Goal: Task Accomplishment & Management: Use online tool/utility

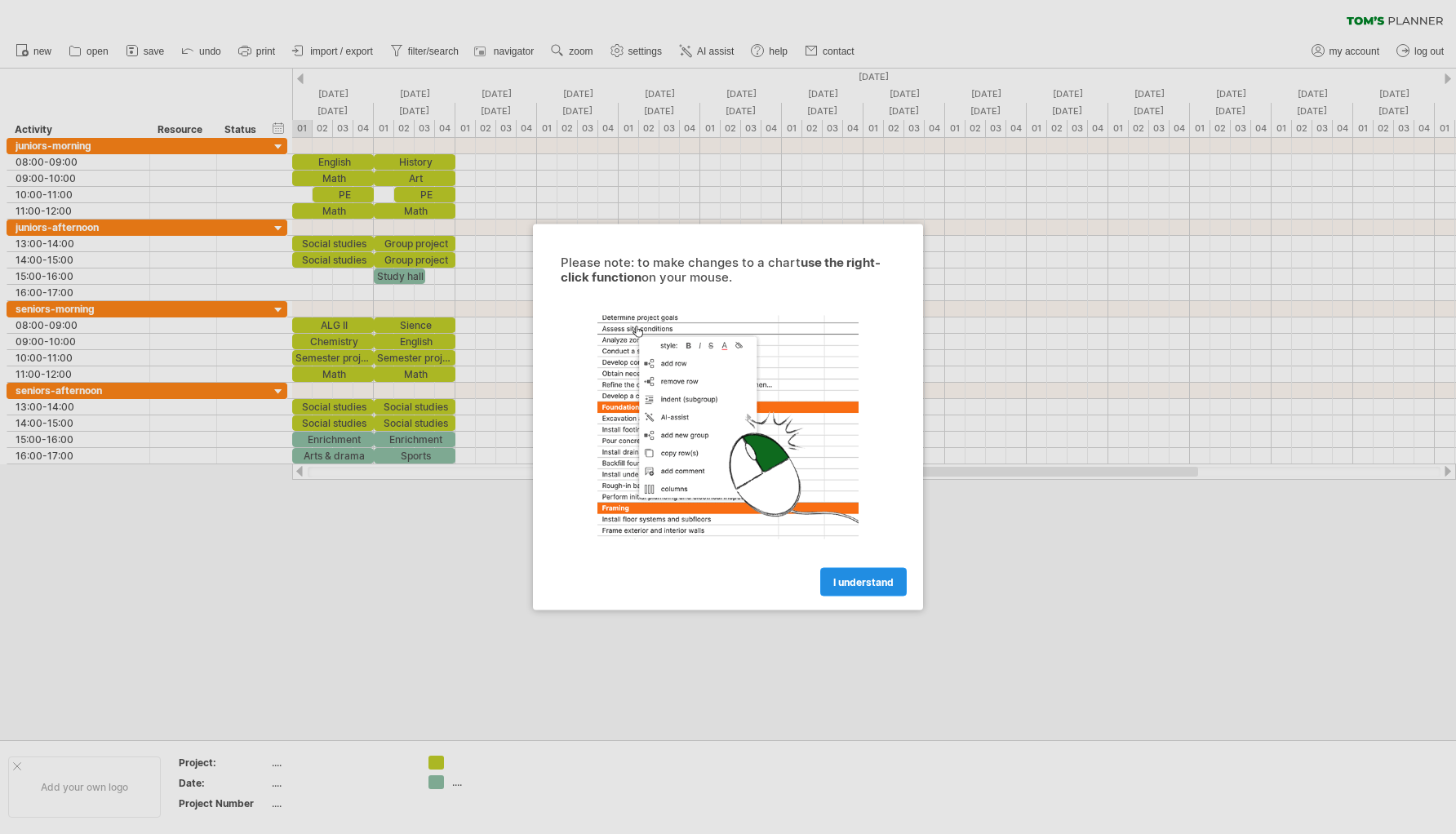
click at [873, 582] on span "I understand" at bounding box center [863, 582] width 60 height 13
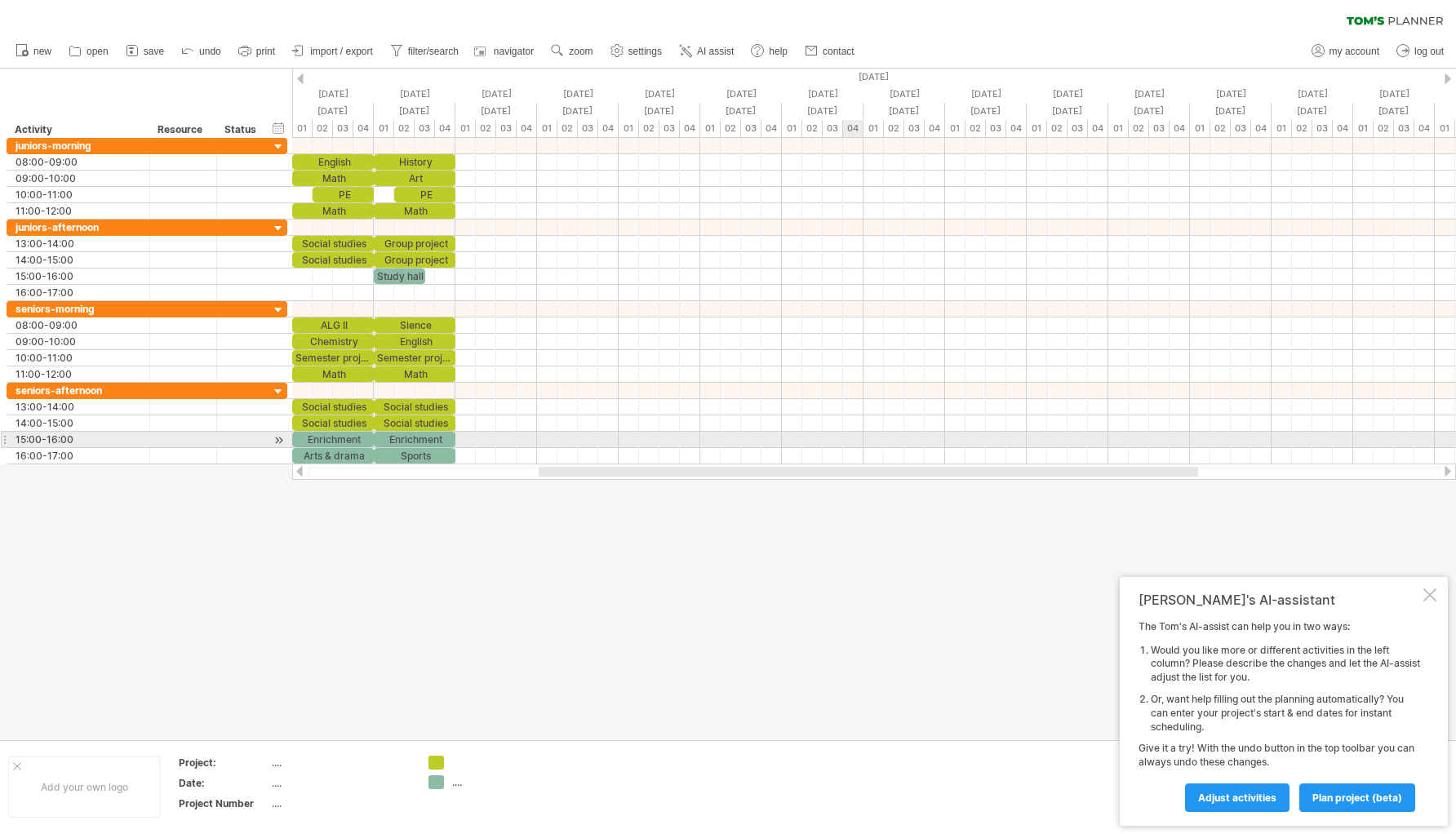
click at [852, 444] on div at bounding box center [874, 440] width 1164 height 16
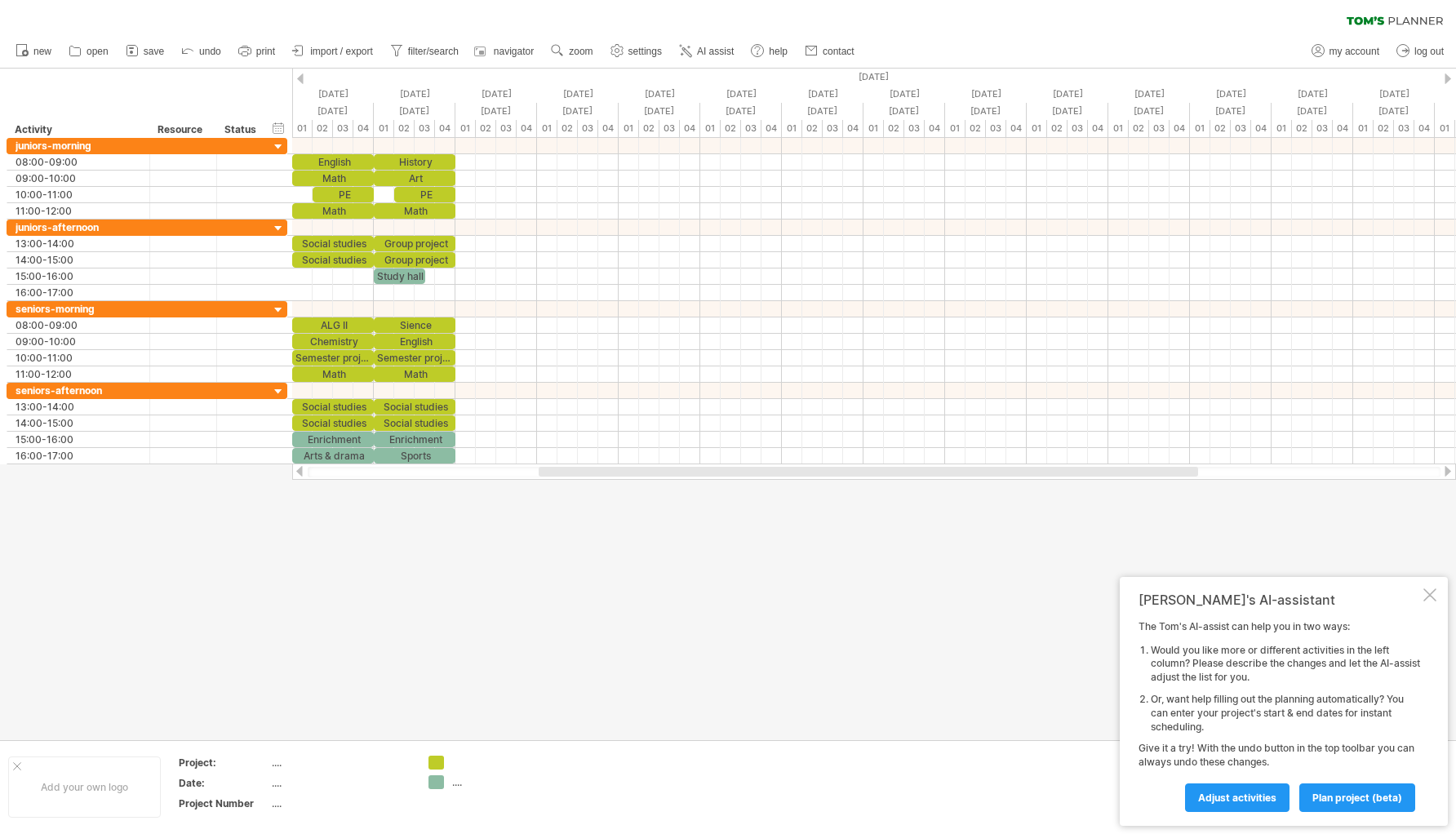
click at [1432, 588] on div "[PERSON_NAME]'s AI-assistant The [PERSON_NAME]'s AI-assist can help you in two …" at bounding box center [1285, 701] width 328 height 249
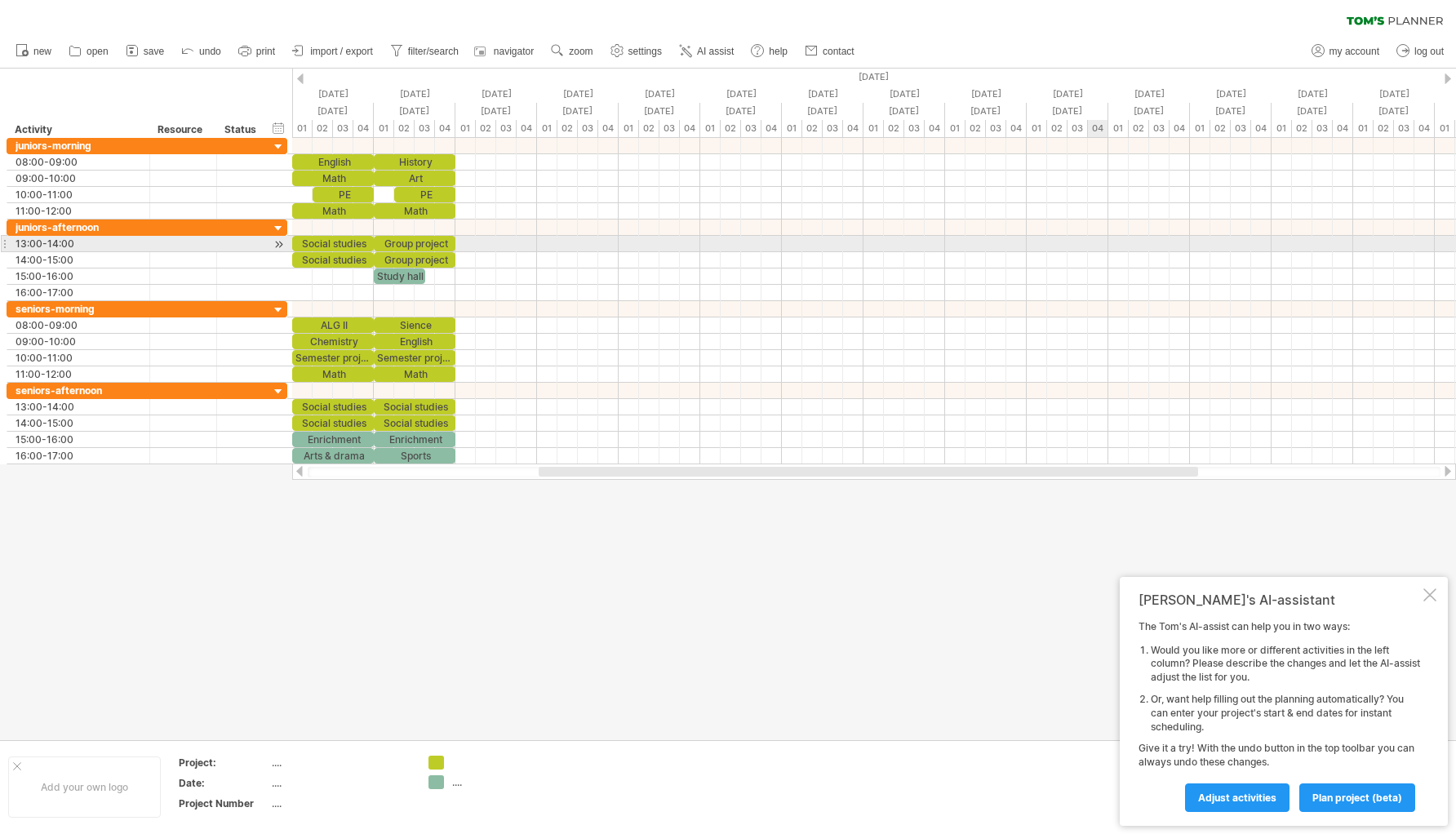
click at [1089, 252] on div at bounding box center [874, 244] width 1164 height 16
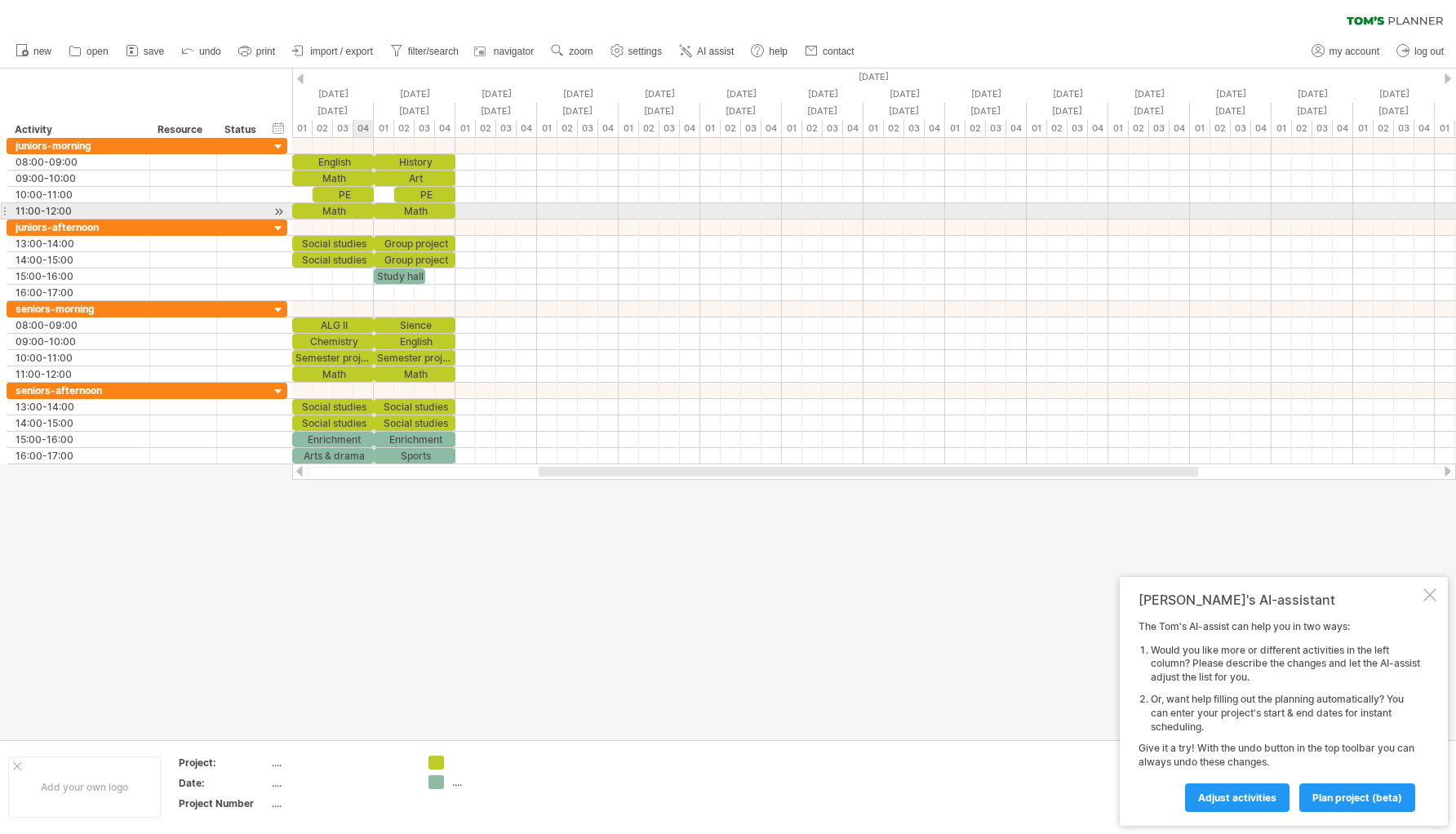
click at [354, 203] on div "Math" at bounding box center [333, 210] width 81 height 15
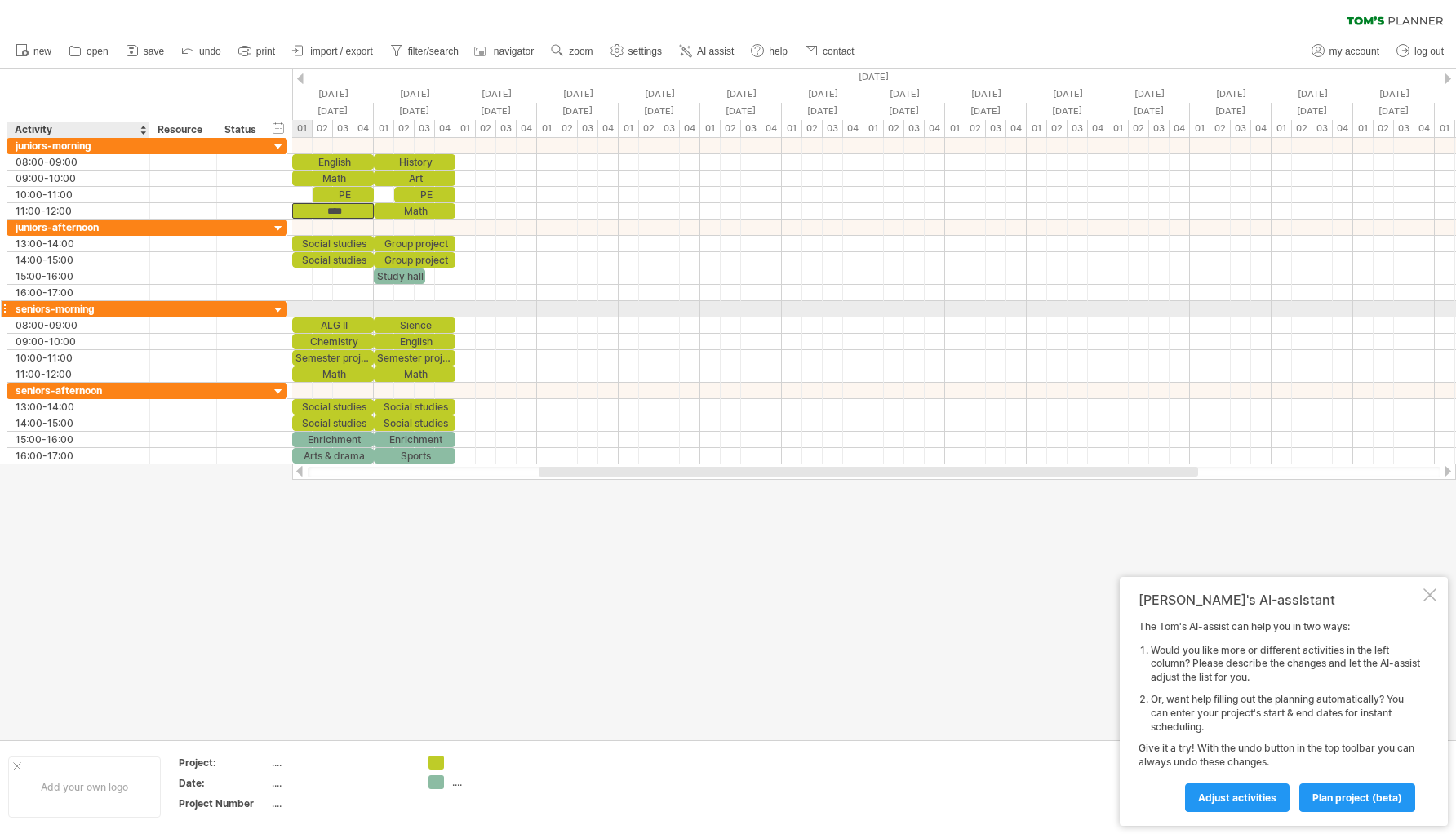
click at [89, 305] on div "seniors-morning" at bounding box center [78, 308] width 125 height 15
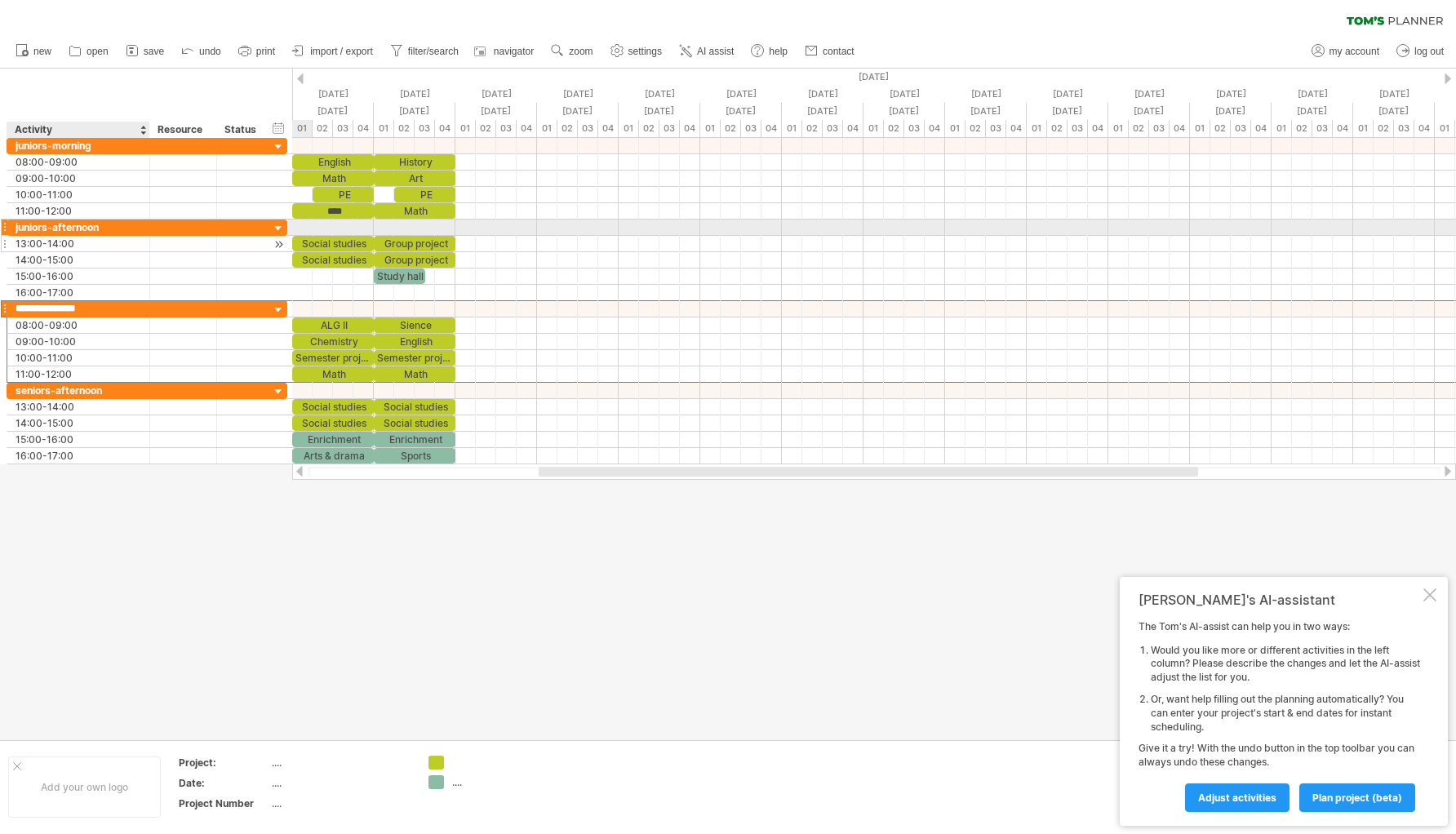
click at [75, 236] on div "13:00-14:00" at bounding box center [78, 243] width 125 height 15
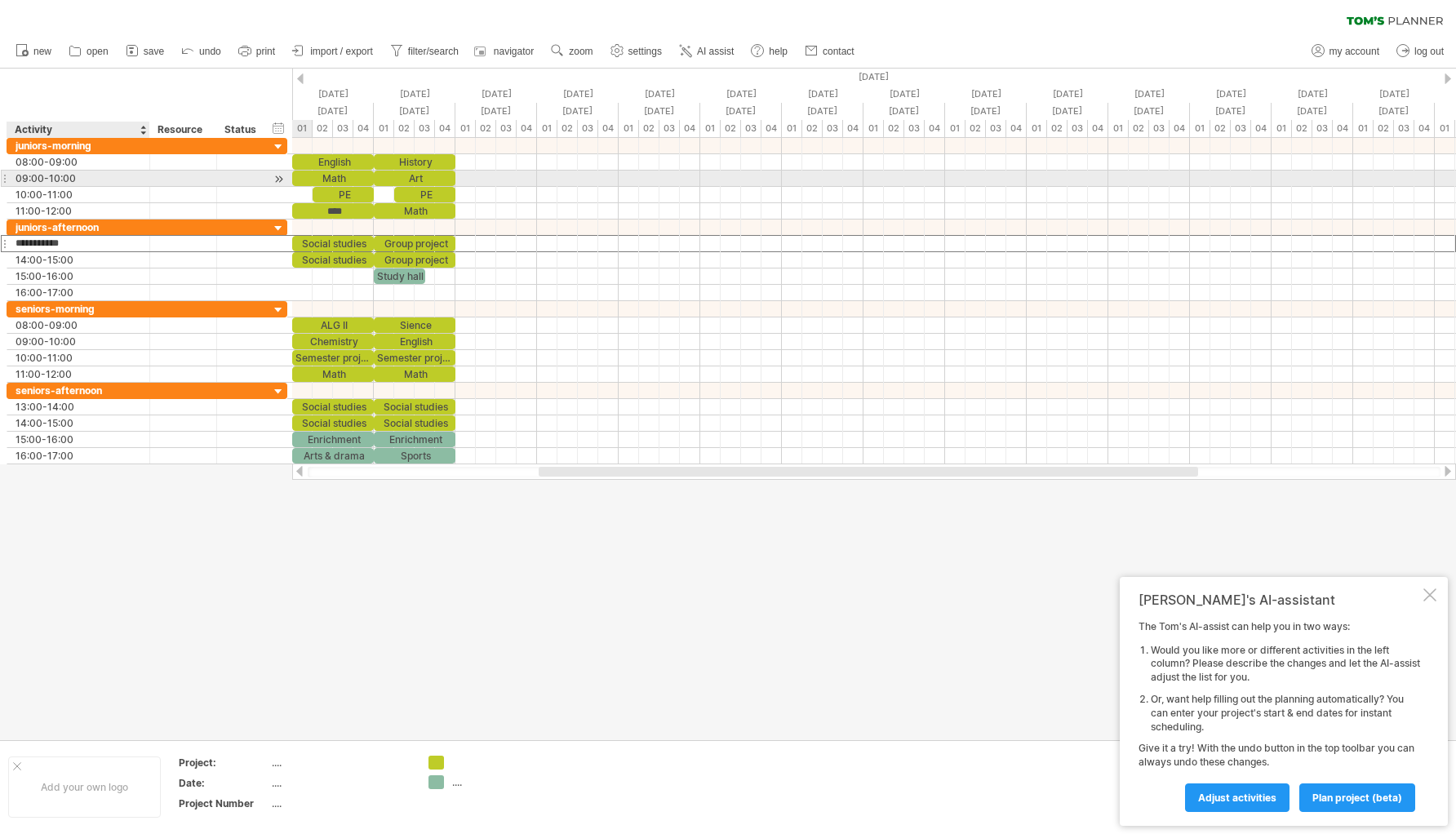
click at [73, 175] on div "09:00-10:00" at bounding box center [78, 178] width 125 height 15
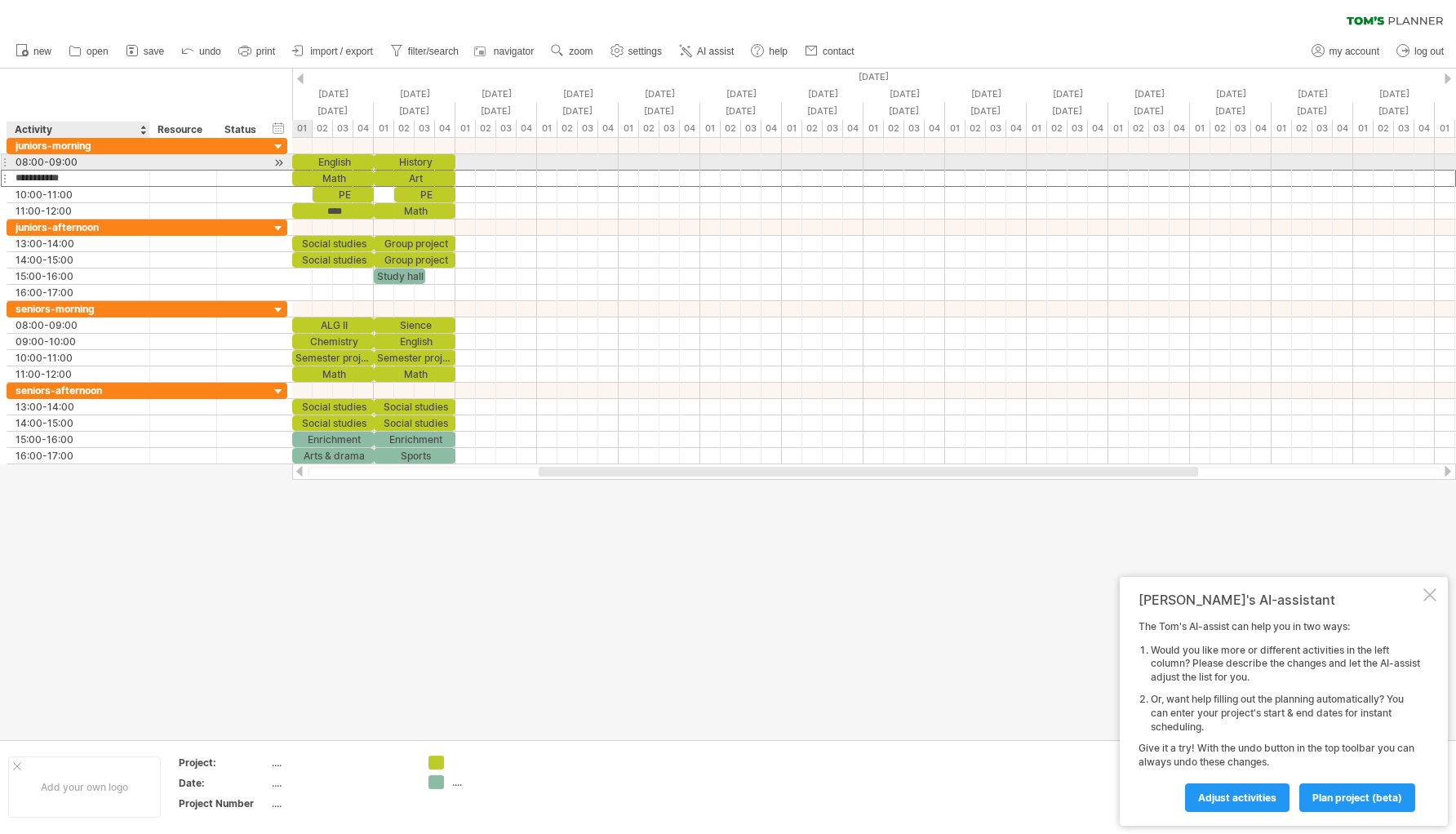
click at [77, 161] on div "08:00-09:00" at bounding box center [78, 161] width 125 height 15
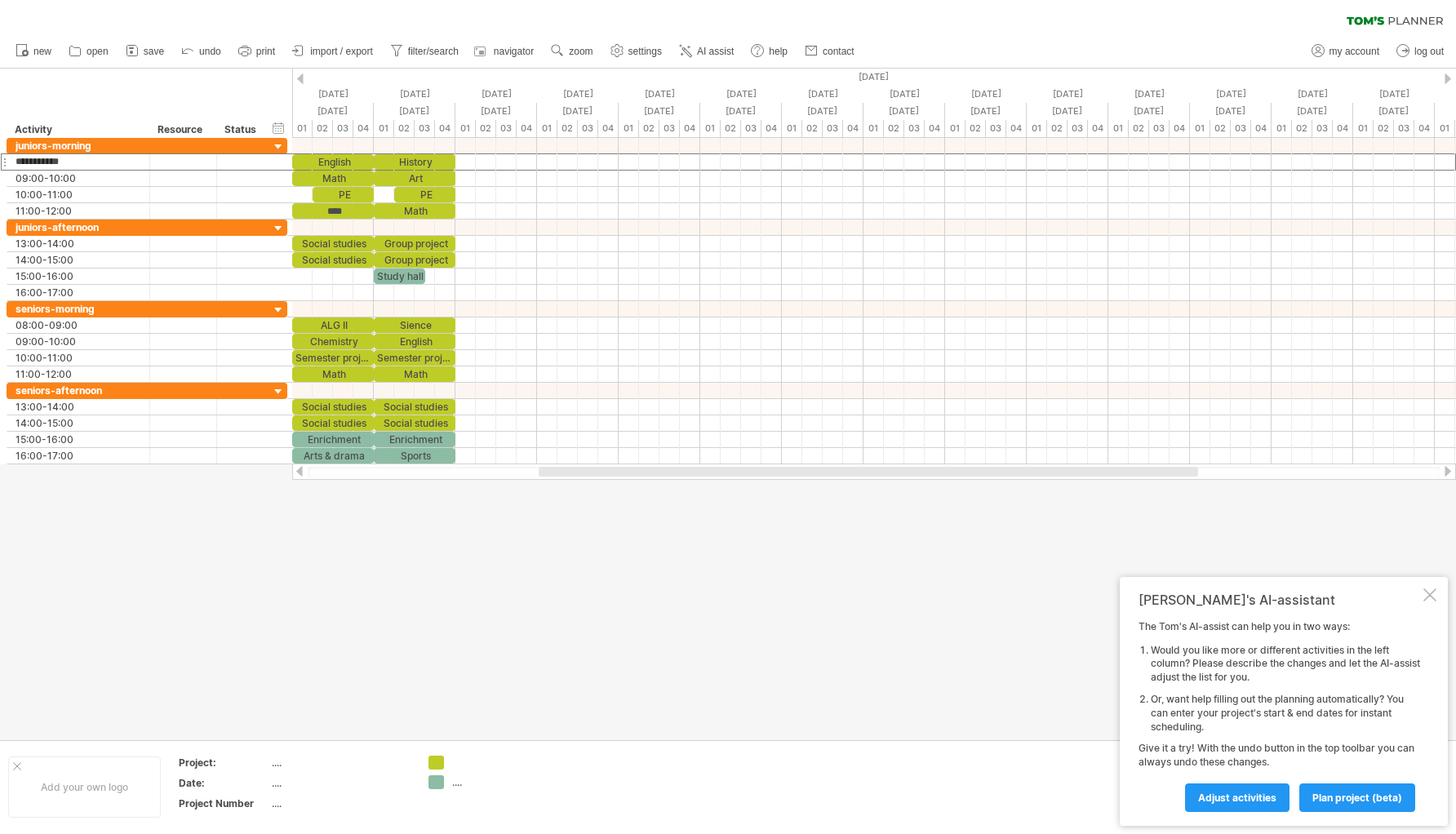
click at [468, 608] on div at bounding box center [728, 404] width 1456 height 672
